Goal: Transaction & Acquisition: Purchase product/service

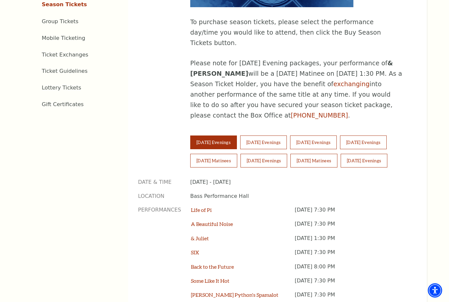
scroll to position [372, 0]
click at [366, 154] on button "[DATE] Evenings" at bounding box center [363, 161] width 47 height 14
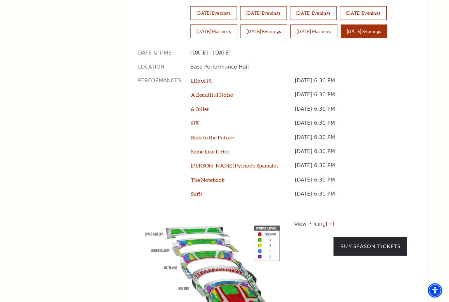
scroll to position [502, 0]
click at [241, 253] on img at bounding box center [212, 269] width 149 height 99
click at [227, 259] on img at bounding box center [212, 269] width 149 height 99
click at [217, 222] on img at bounding box center [212, 269] width 149 height 99
click at [204, 220] on img at bounding box center [212, 269] width 149 height 99
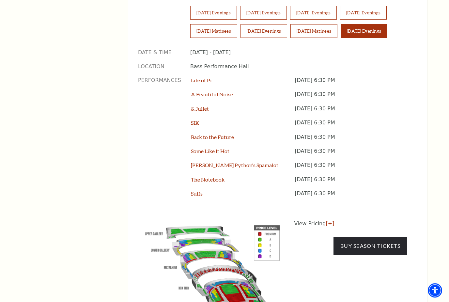
scroll to position [502, 0]
click at [195, 219] on img at bounding box center [212, 268] width 149 height 99
click at [235, 259] on img at bounding box center [212, 268] width 149 height 99
click at [233, 262] on img at bounding box center [212, 268] width 149 height 99
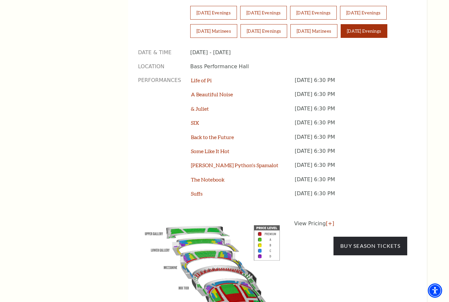
click at [230, 258] on img at bounding box center [212, 268] width 149 height 99
click at [227, 251] on img at bounding box center [212, 268] width 149 height 99
click at [224, 253] on img at bounding box center [212, 268] width 149 height 99
click at [350, 236] on link "Buy Season Tickets" at bounding box center [370, 245] width 74 height 18
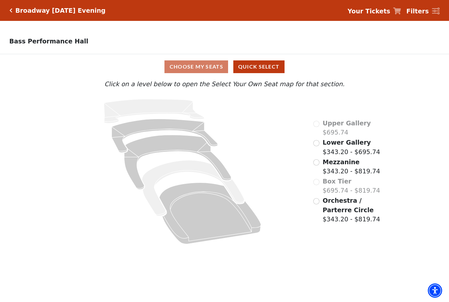
click at [318, 203] on input "Orchestra / Parterre Circle$343.20 - $819.74\a" at bounding box center [316, 201] width 6 height 6
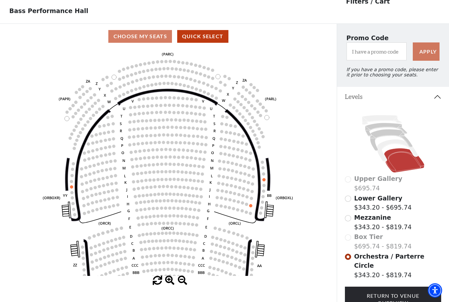
scroll to position [30, 0]
click at [385, 144] on icon at bounding box center [397, 150] width 40 height 22
click at [387, 144] on icon at bounding box center [397, 150] width 40 height 22
click at [390, 144] on icon at bounding box center [397, 150] width 40 height 22
click at [394, 142] on icon at bounding box center [397, 150] width 40 height 22
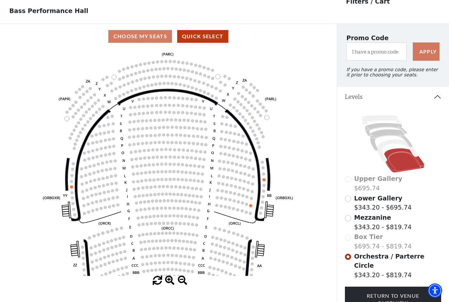
click at [387, 135] on icon at bounding box center [391, 140] width 42 height 22
